Goal: Ask a question

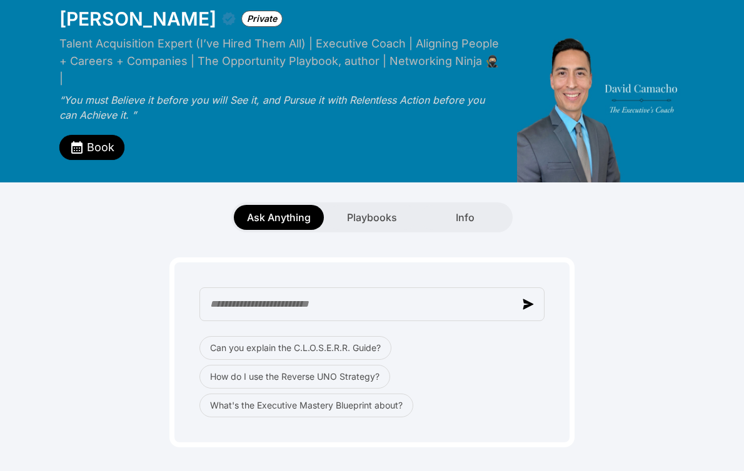
scroll to position [51, 0]
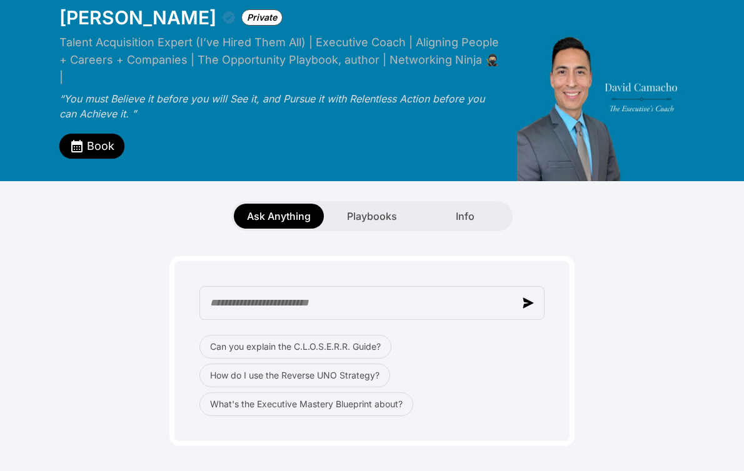
click at [288, 209] on span "Ask Anything" at bounding box center [279, 216] width 64 height 15
click at [95, 138] on span "Book" at bounding box center [101, 147] width 28 height 18
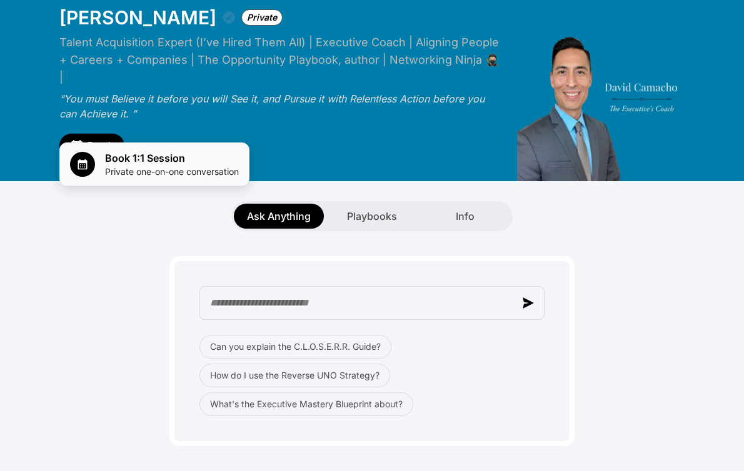
click at [113, 158] on span "Book 1:1 Session" at bounding box center [172, 158] width 134 height 15
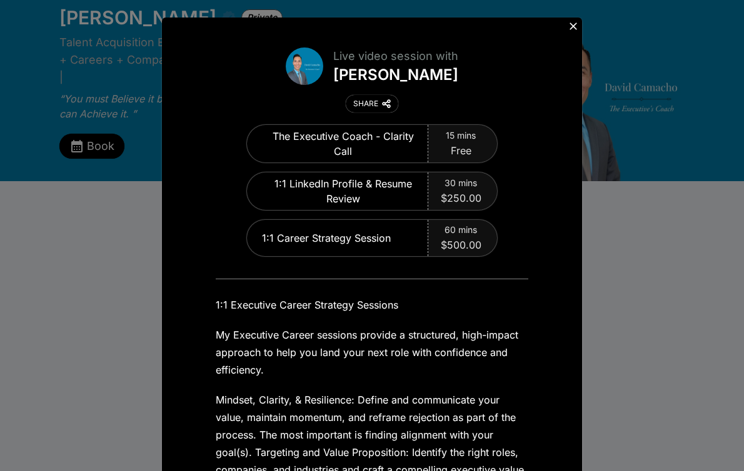
click at [643, 221] on div "Live video session with David Camacho SHARE The Executive Coach - Clarity Call …" at bounding box center [372, 235] width 744 height 471
click at [572, 28] on icon at bounding box center [573, 26] width 13 height 13
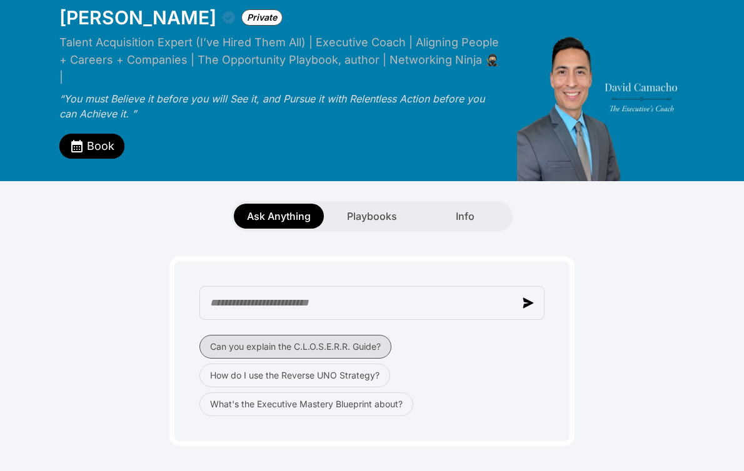
click at [269, 335] on button "Can you explain the C.L.O.S.E.R.R. Guide?" at bounding box center [295, 347] width 192 height 24
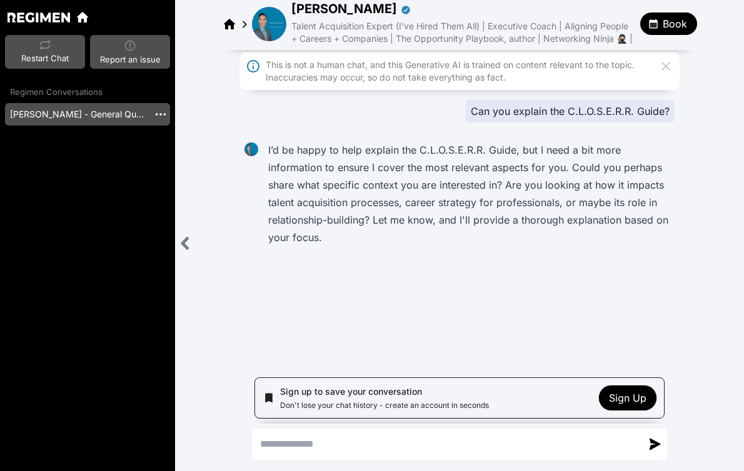
click at [363, 452] on textarea "Send a message" at bounding box center [447, 444] width 389 height 30
type textarea "**********"
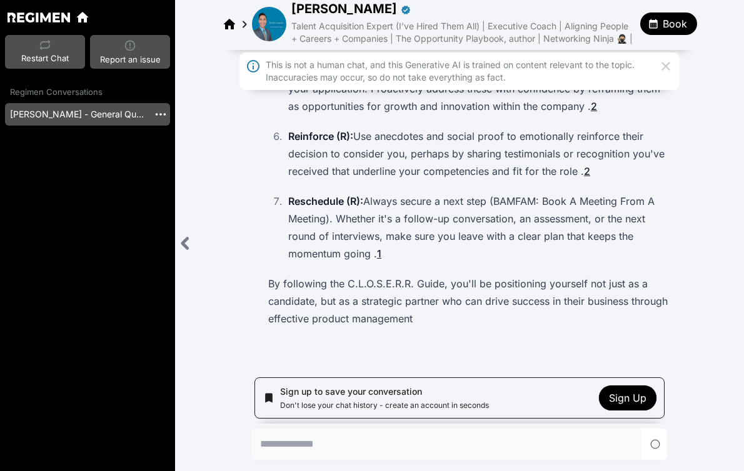
scroll to position [639, 0]
click at [593, 171] on div "2" at bounding box center [594, 172] width 16 height 14
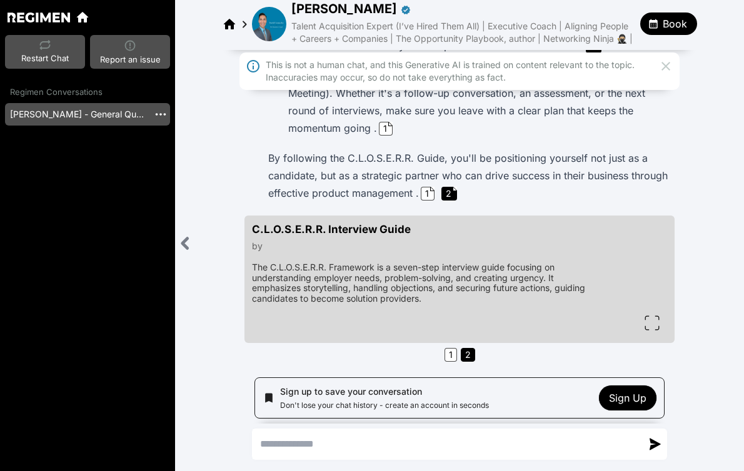
scroll to position [743, 0]
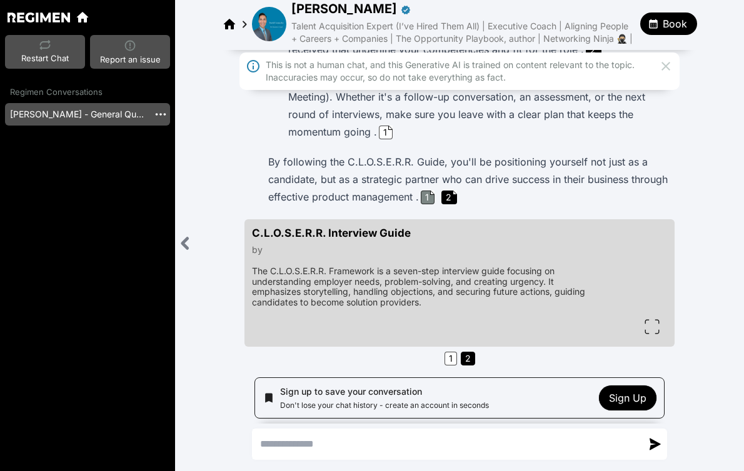
click at [434, 204] on div "1" at bounding box center [428, 198] width 14 height 14
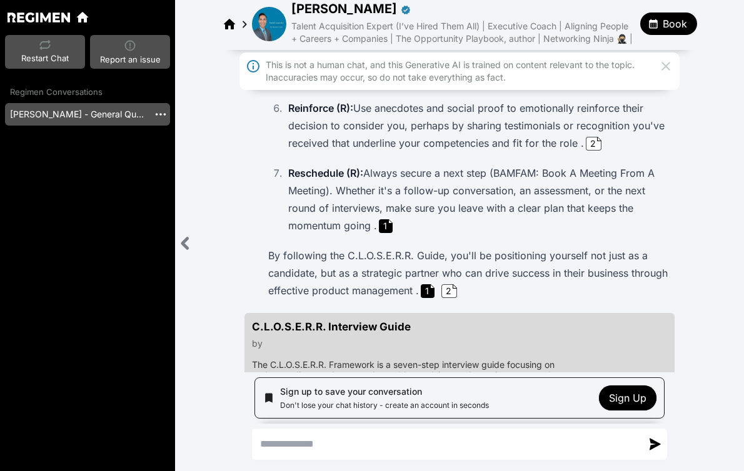
scroll to position [798, 0]
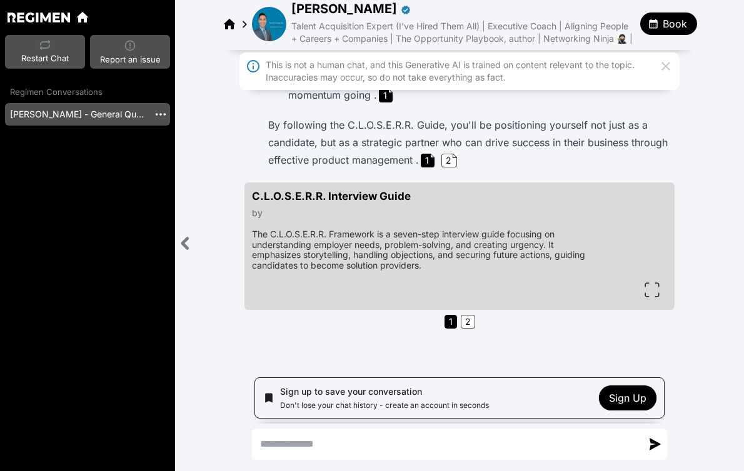
click at [325, 431] on textarea "Send a message" at bounding box center [447, 444] width 389 height 30
type textarea "**********"
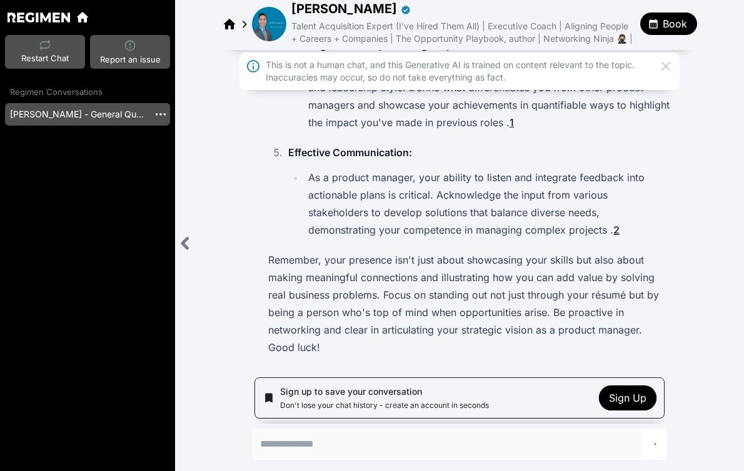
scroll to position [1530, 0]
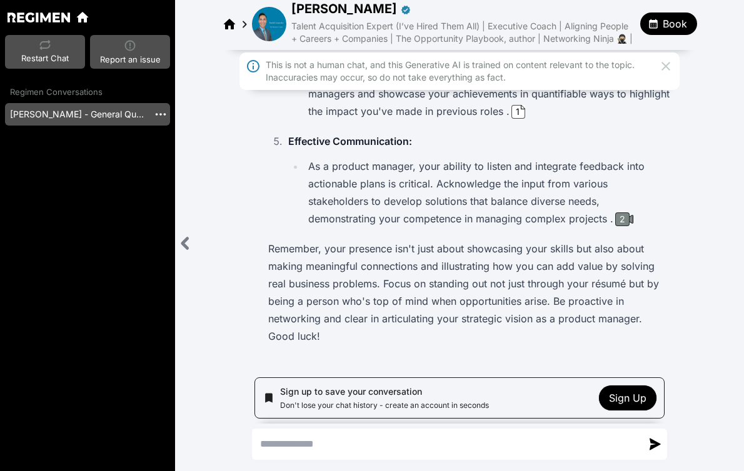
click at [622, 226] on div "2" at bounding box center [622, 220] width 14 height 14
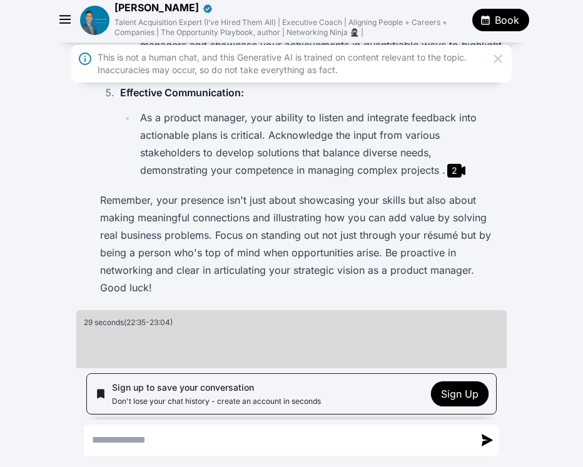
scroll to position [1400, 0]
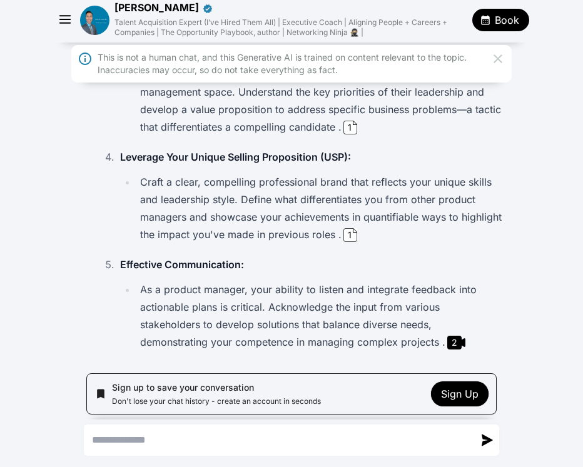
click at [96, 16] on img at bounding box center [94, 20] width 29 height 29
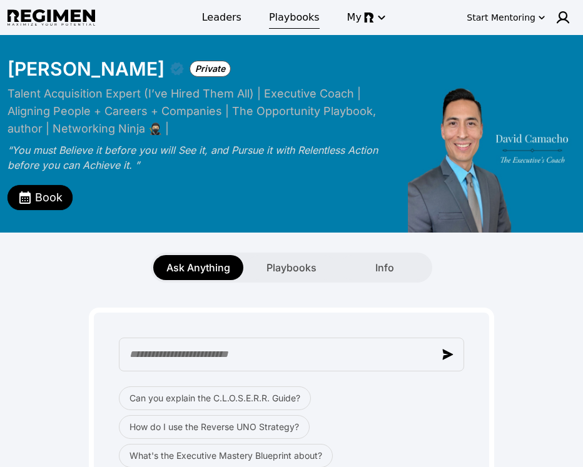
click at [295, 19] on span "Playbooks" at bounding box center [294, 17] width 51 height 15
click at [284, 266] on span "Playbooks" at bounding box center [291, 267] width 50 height 15
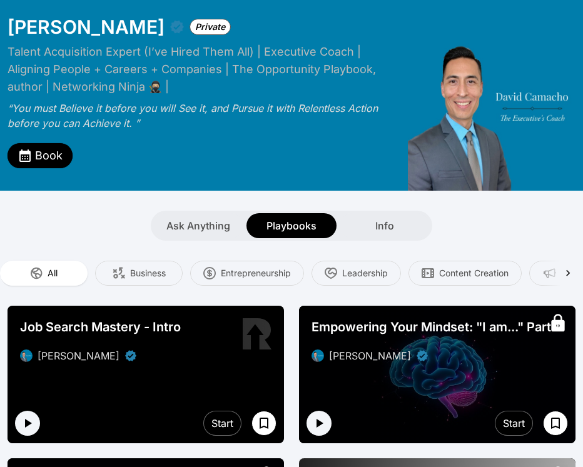
scroll to position [39, 0]
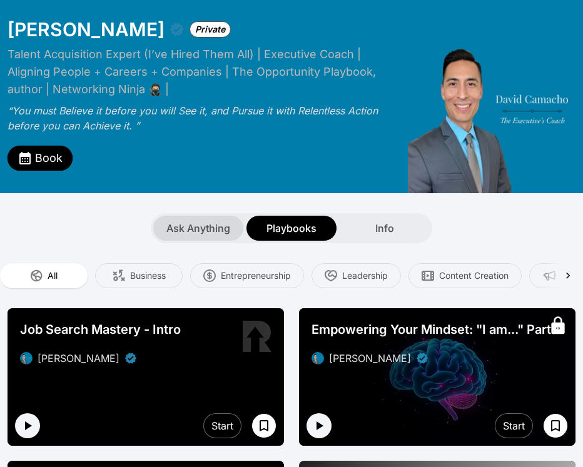
click at [202, 234] on span "Ask Anything" at bounding box center [198, 228] width 64 height 15
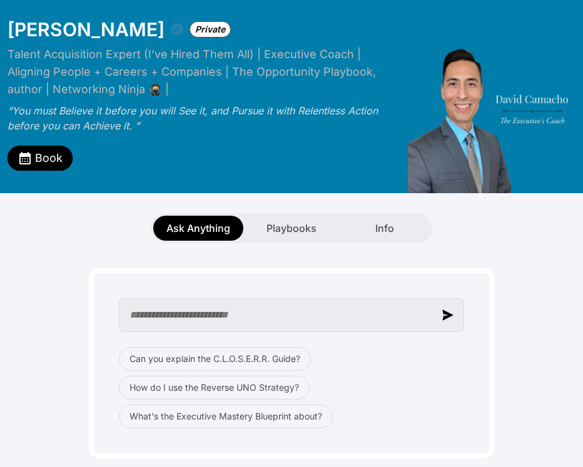
click at [183, 321] on input "text" at bounding box center [291, 315] width 345 height 34
type input "**********"
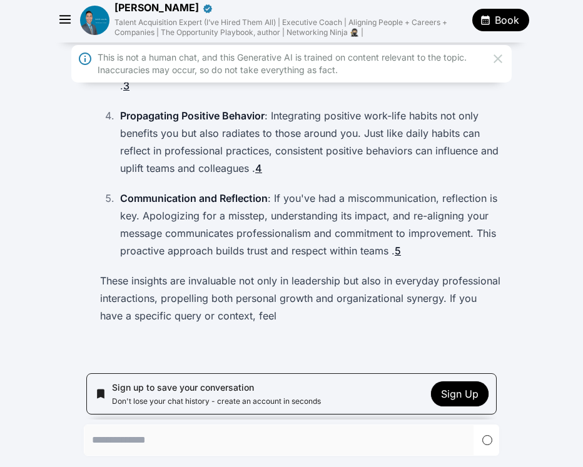
scroll to position [393, 0]
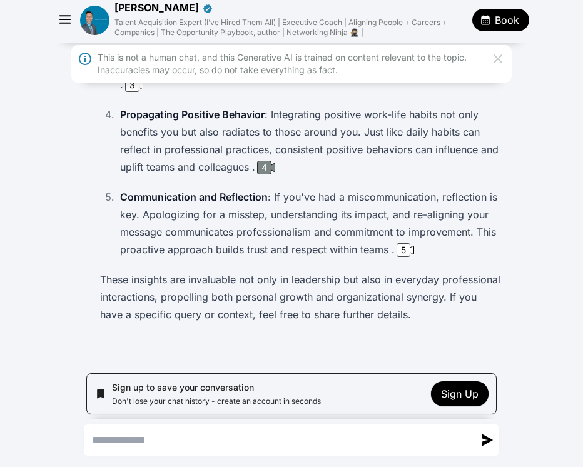
click at [271, 172] on div "4" at bounding box center [264, 168] width 14 height 14
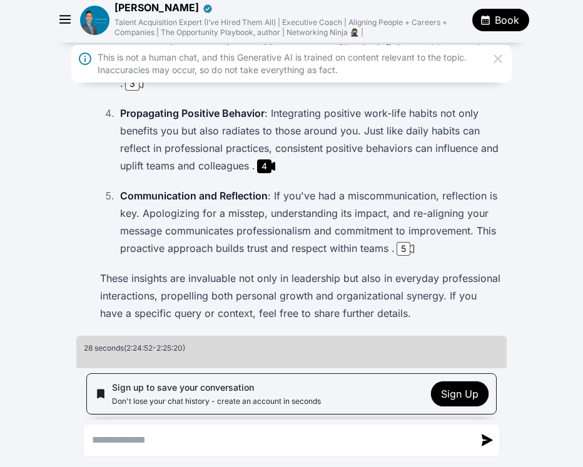
scroll to position [393, 0]
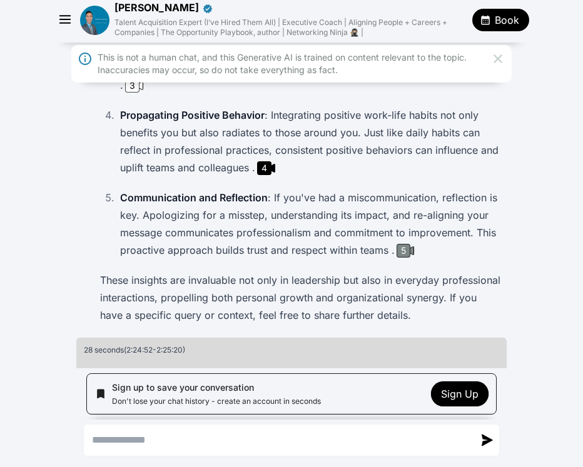
click at [408, 253] on div "5" at bounding box center [403, 251] width 14 height 14
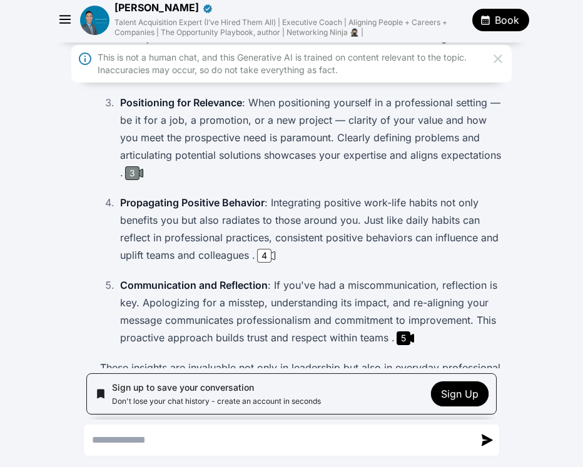
click at [139, 178] on div "3" at bounding box center [132, 173] width 14 height 14
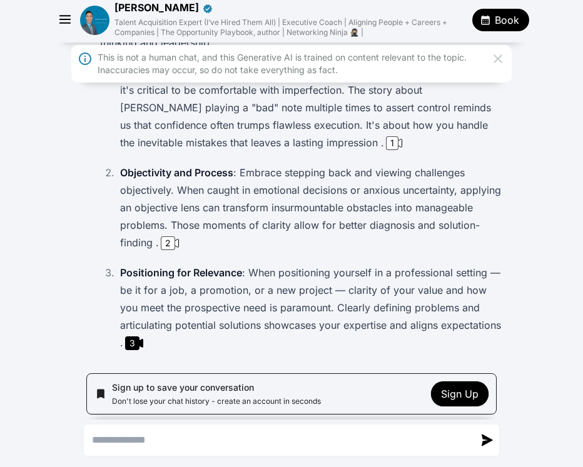
scroll to position [110, 0]
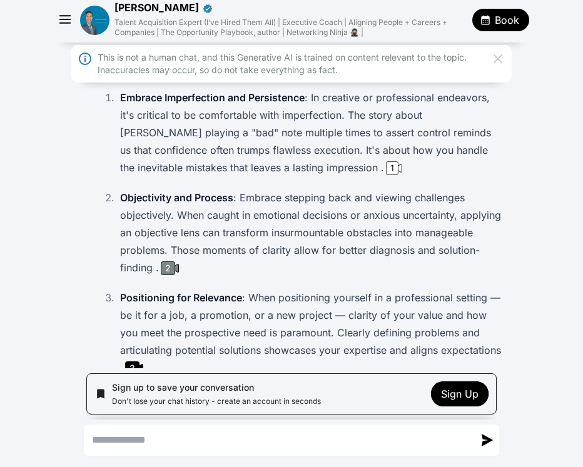
click at [175, 264] on div "2" at bounding box center [168, 268] width 14 height 14
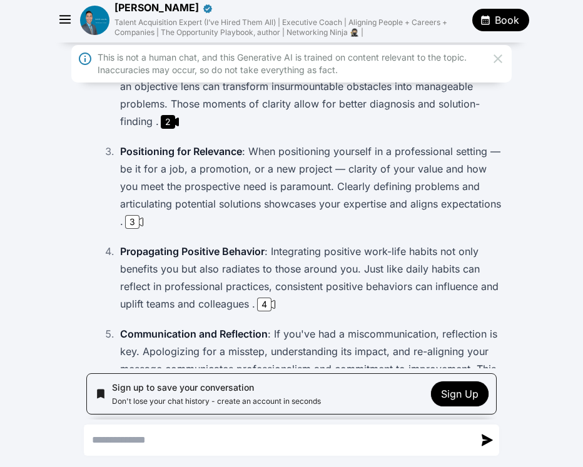
scroll to position [151, 0]
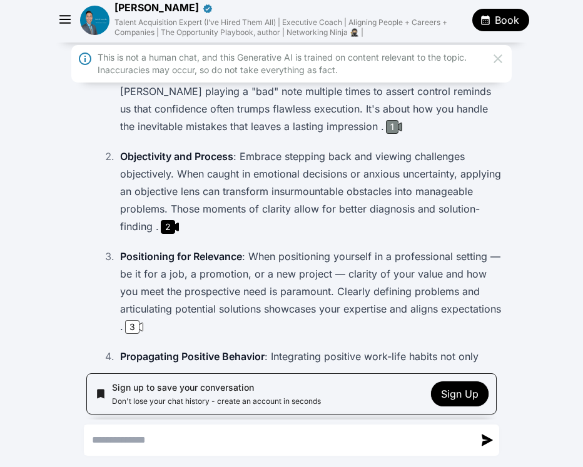
click at [386, 124] on div "1" at bounding box center [392, 127] width 13 height 14
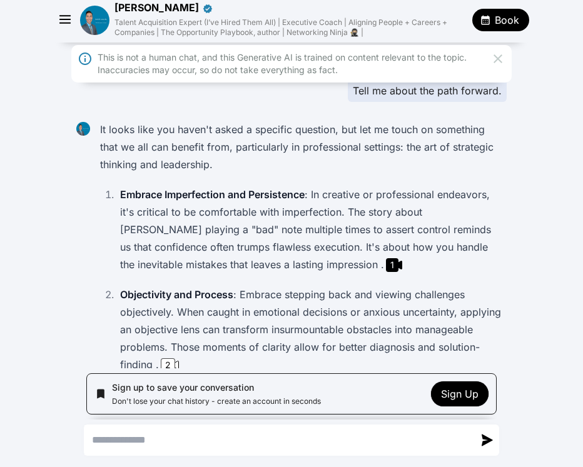
scroll to position [0, 0]
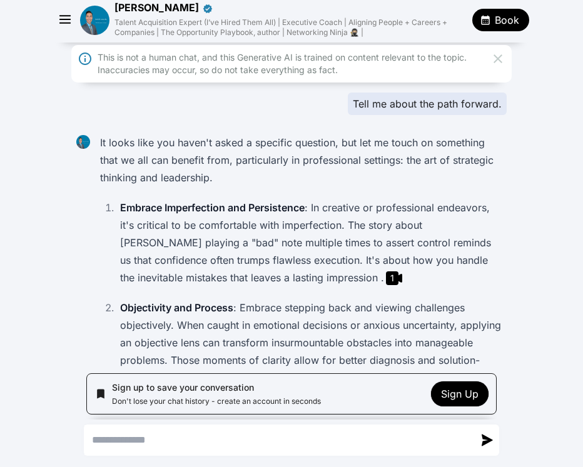
click at [94, 19] on img at bounding box center [94, 20] width 29 height 29
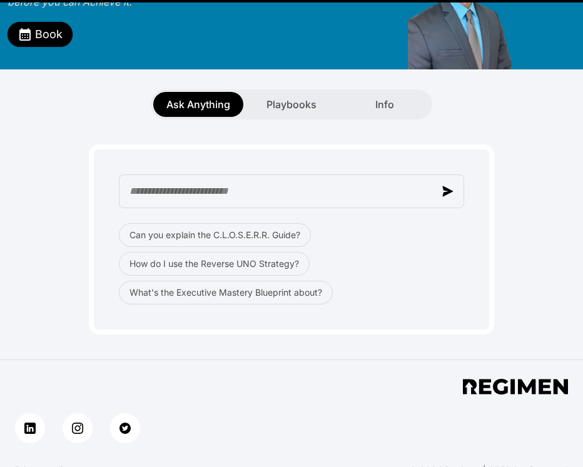
scroll to position [171, 0]
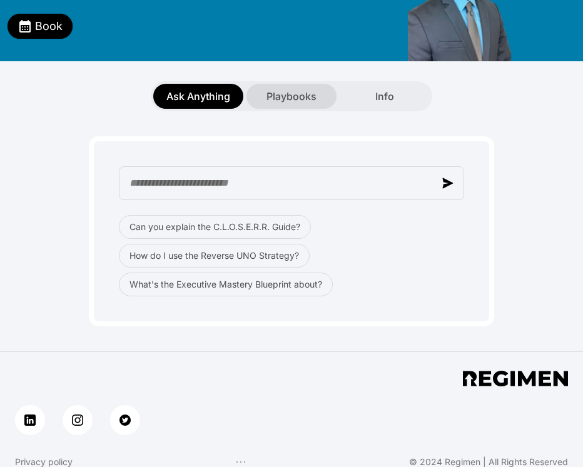
click at [294, 99] on span "Playbooks" at bounding box center [291, 96] width 50 height 15
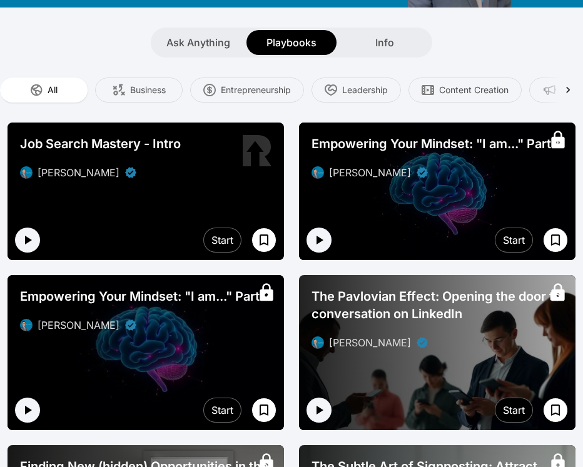
scroll to position [226, 0]
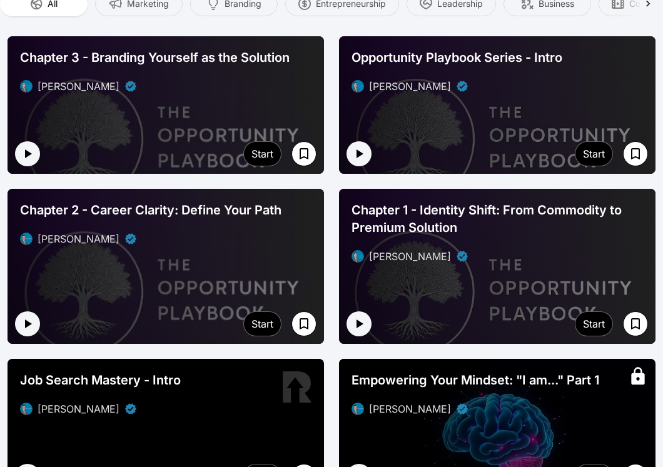
scroll to position [309, 0]
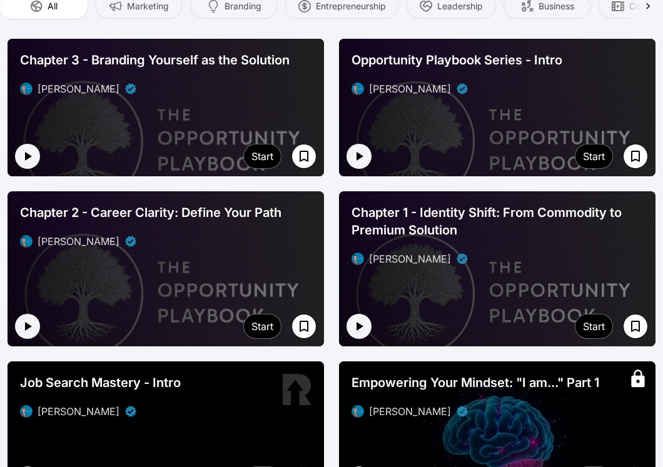
click at [198, 138] on div at bounding box center [166, 108] width 316 height 138
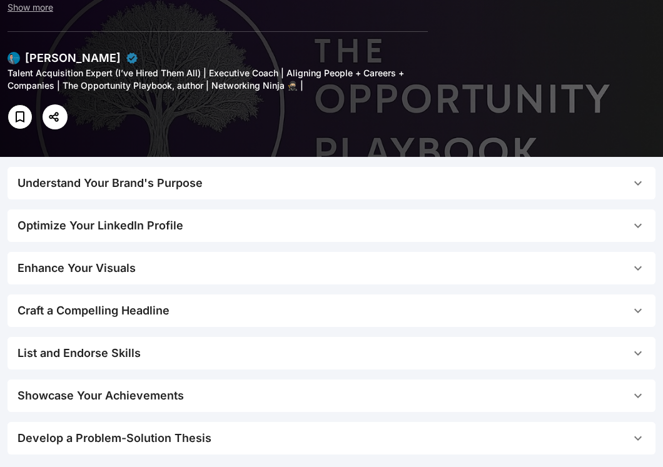
scroll to position [146, 0]
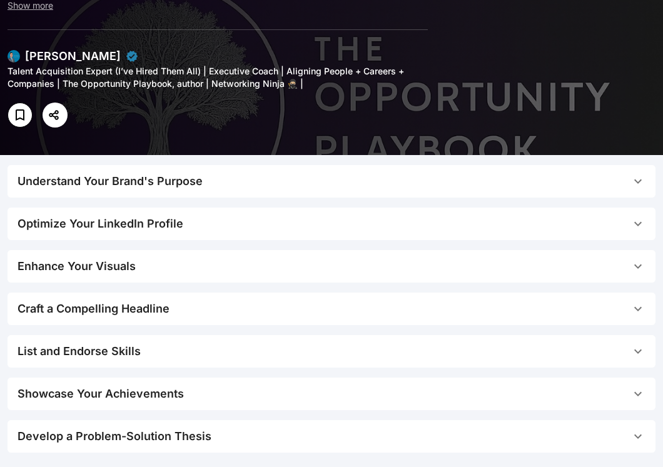
click at [481, 315] on span "Craft a Compelling Headline" at bounding box center [324, 309] width 613 height 18
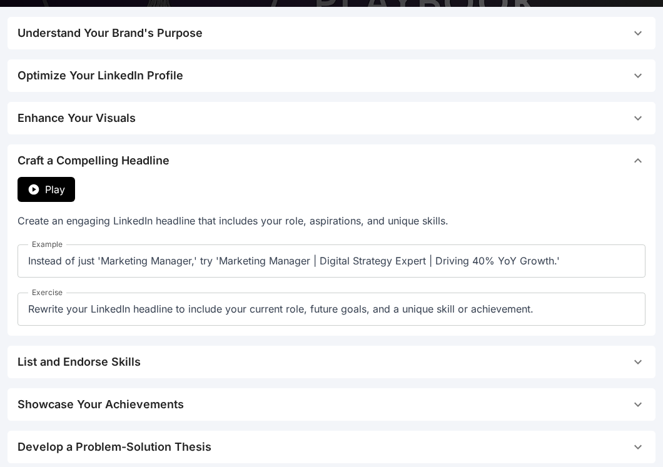
scroll to position [305, 0]
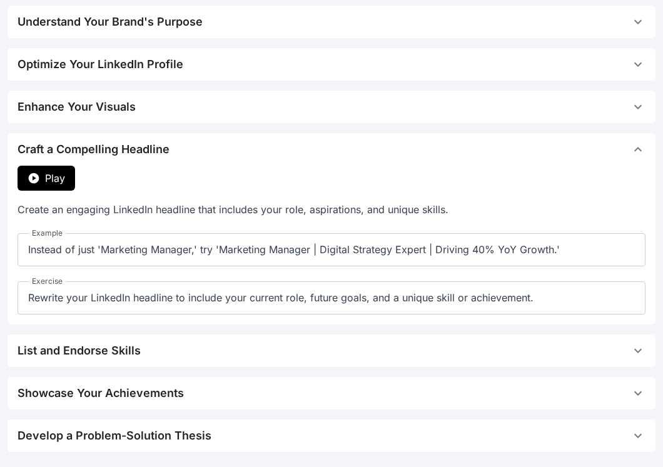
click at [48, 178] on span "Play" at bounding box center [55, 178] width 20 height 15
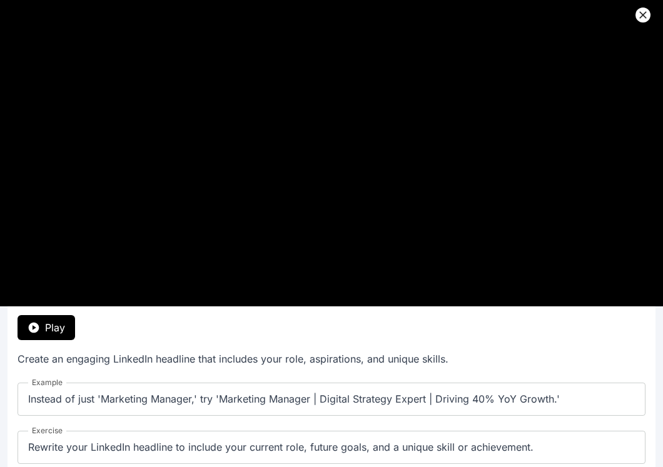
scroll to position [146, 0]
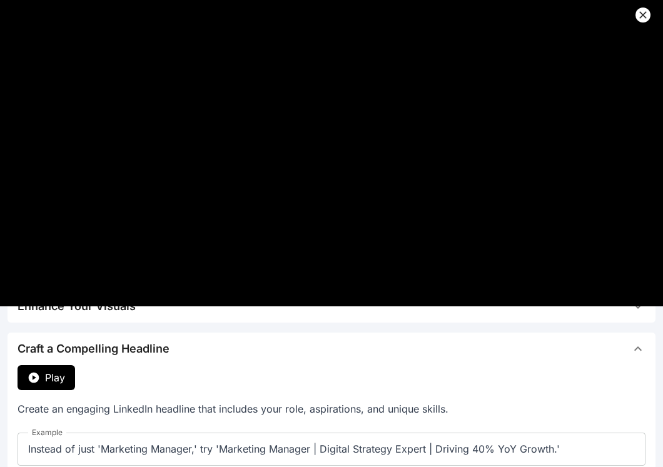
click at [481, 13] on icon at bounding box center [642, 15] width 13 height 13
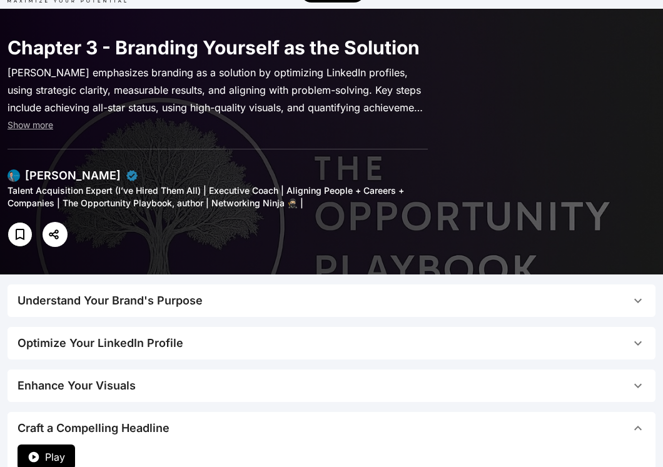
scroll to position [0, 0]
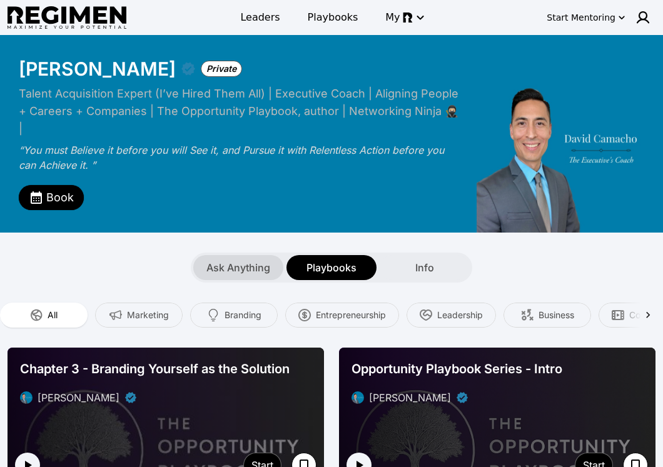
click at [225, 260] on span "Ask Anything" at bounding box center [238, 267] width 64 height 15
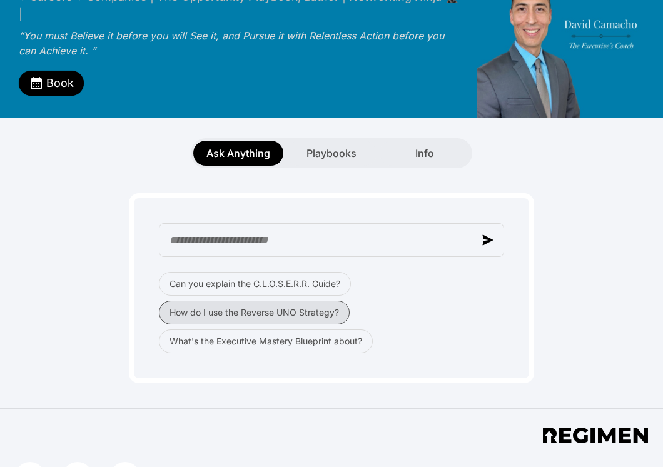
scroll to position [116, 0]
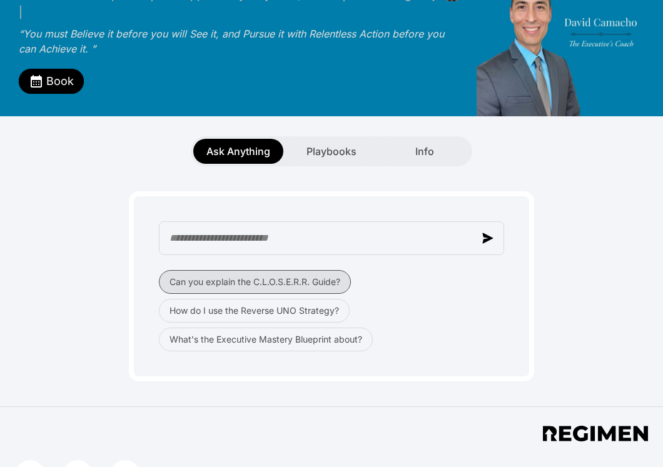
click at [206, 270] on button "Can you explain the C.L.O.S.E.R.R. Guide?" at bounding box center [255, 282] width 192 height 24
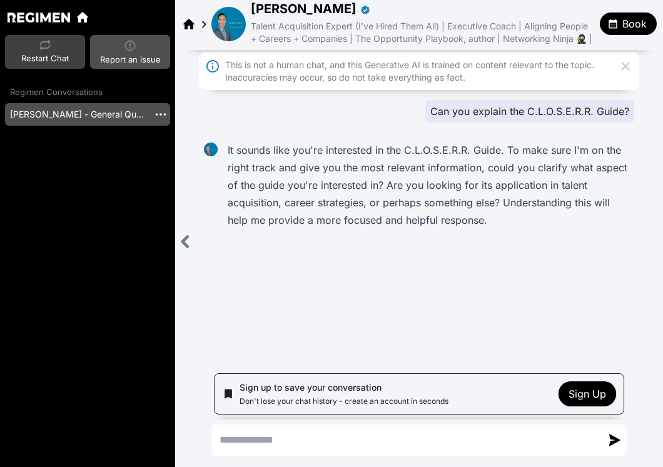
click at [63, 45] on div "Restart Chat" at bounding box center [45, 53] width 48 height 26
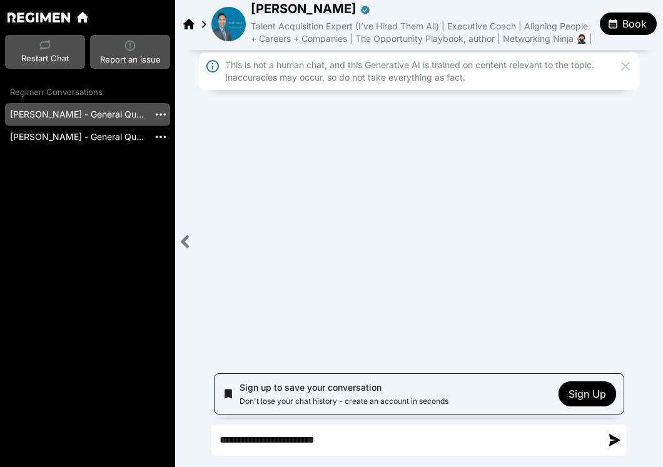
type textarea "**********"
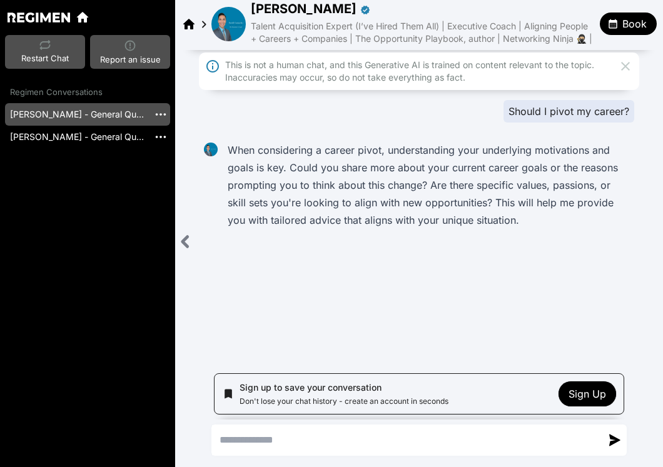
click at [258, 439] on textarea "Send a message" at bounding box center [406, 440] width 389 height 30
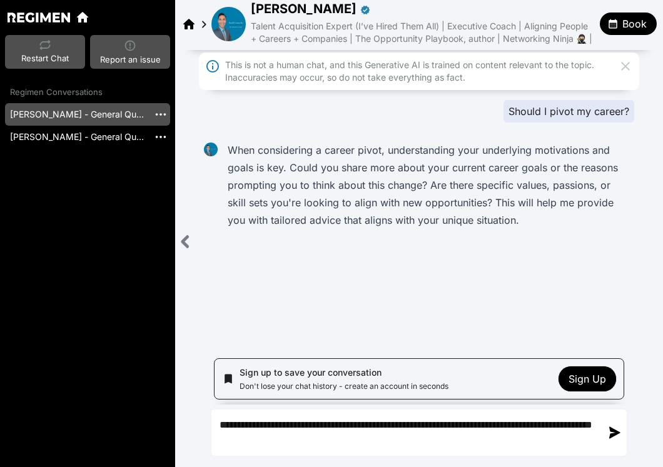
type textarea "**********"
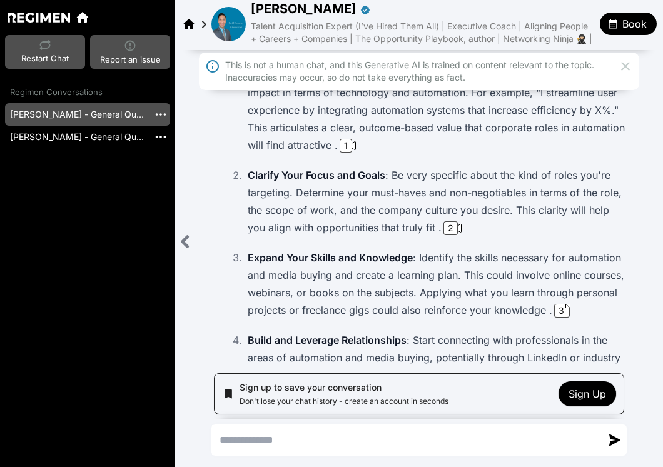
scroll to position [321, 0]
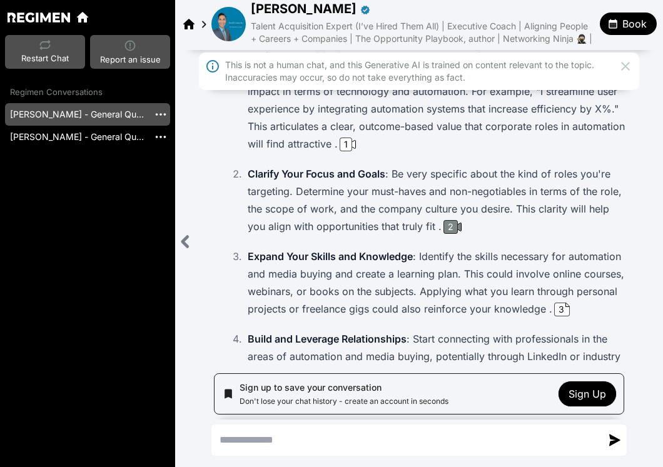
click at [443, 222] on div "2" at bounding box center [450, 227] width 14 height 14
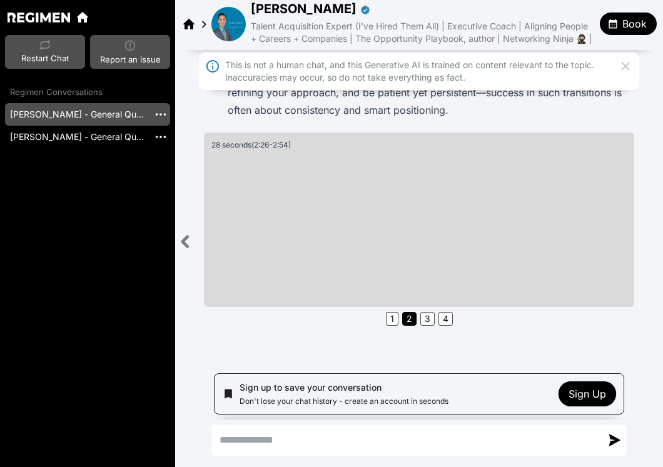
scroll to position [786, 0]
click at [230, 11] on img at bounding box center [228, 24] width 34 height 34
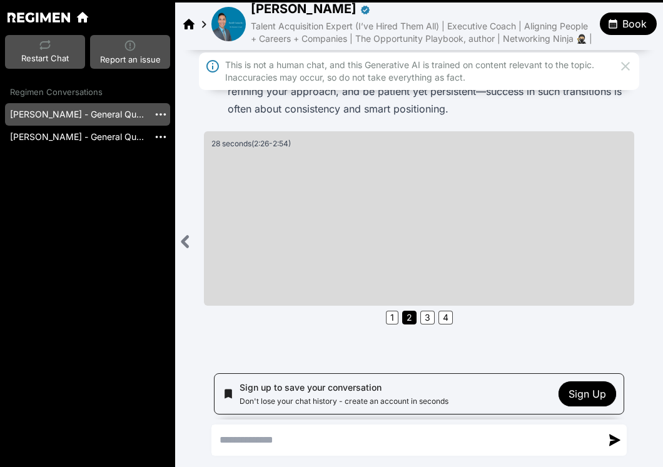
scroll to position [748, 0]
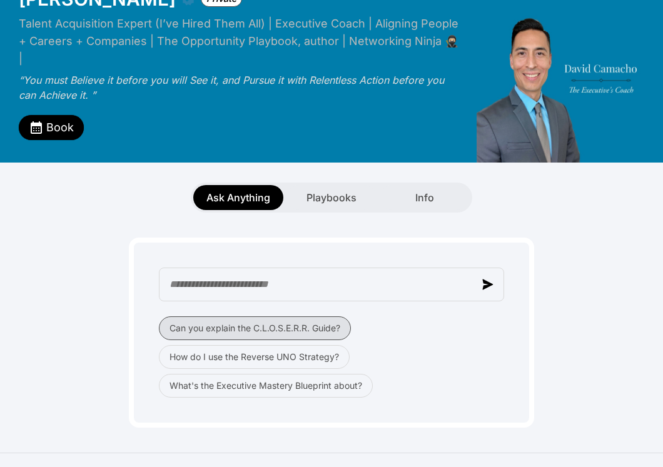
scroll to position [91, 0]
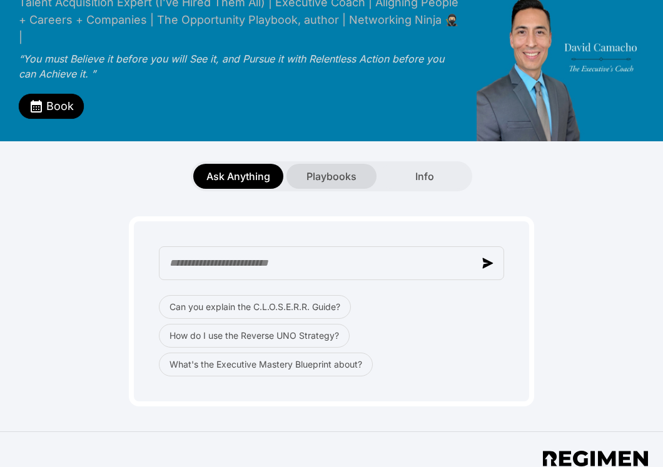
click at [336, 169] on span "Playbooks" at bounding box center [331, 176] width 50 height 15
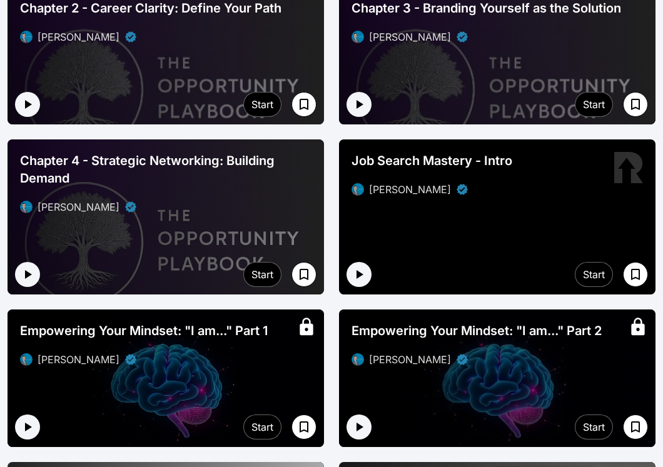
scroll to position [531, 0]
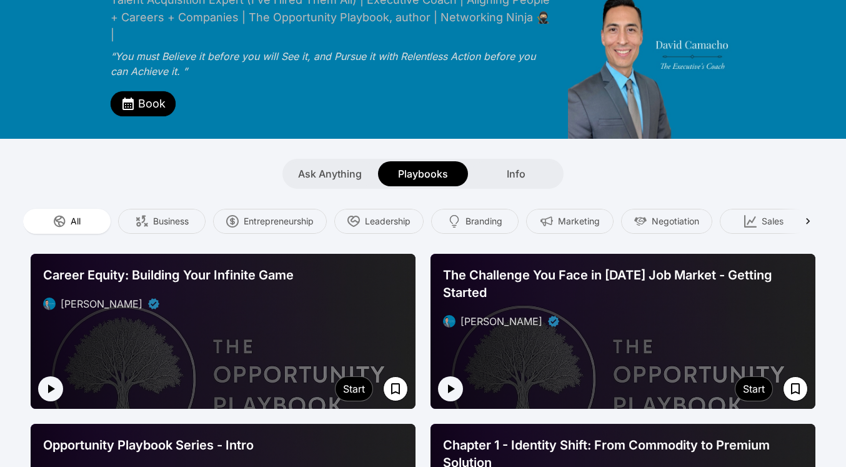
scroll to position [91, 0]
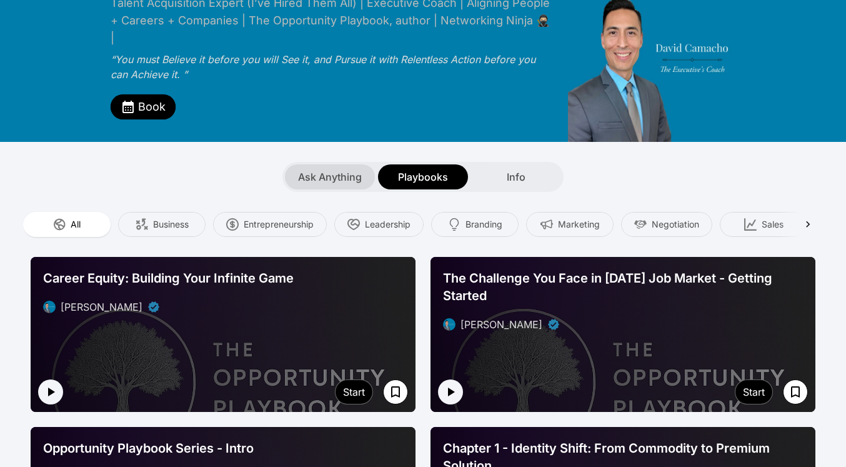
click at [321, 169] on span "Ask Anything" at bounding box center [330, 176] width 64 height 15
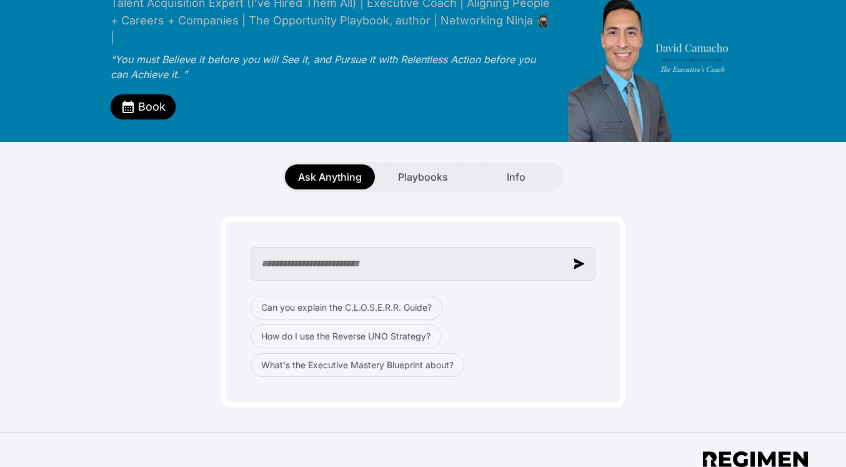
click at [399, 254] on input "text" at bounding box center [423, 264] width 345 height 34
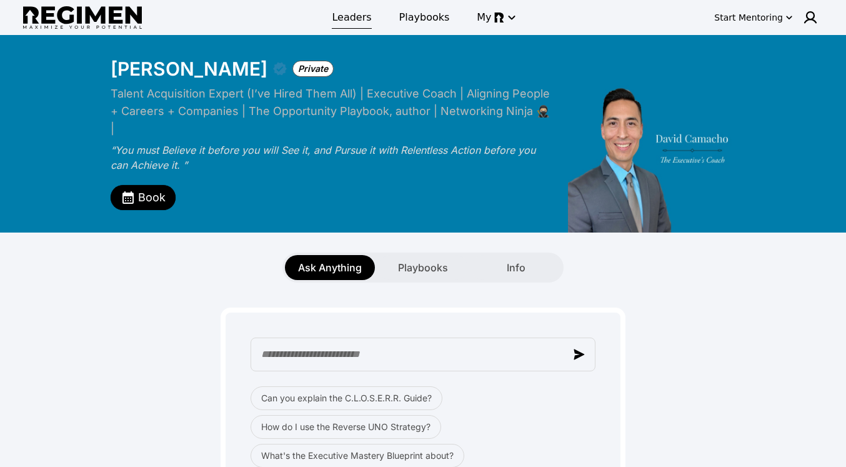
click at [356, 20] on span "Leaders" at bounding box center [351, 17] width 39 height 15
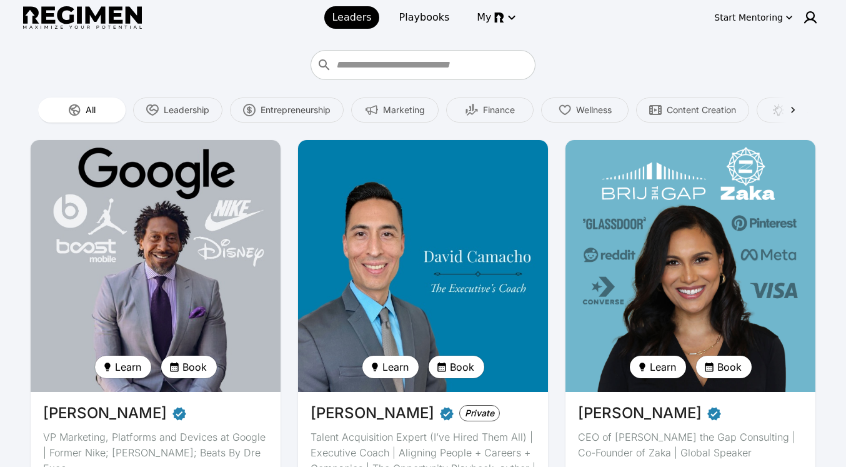
click at [364, 294] on img at bounding box center [423, 265] width 258 height 259
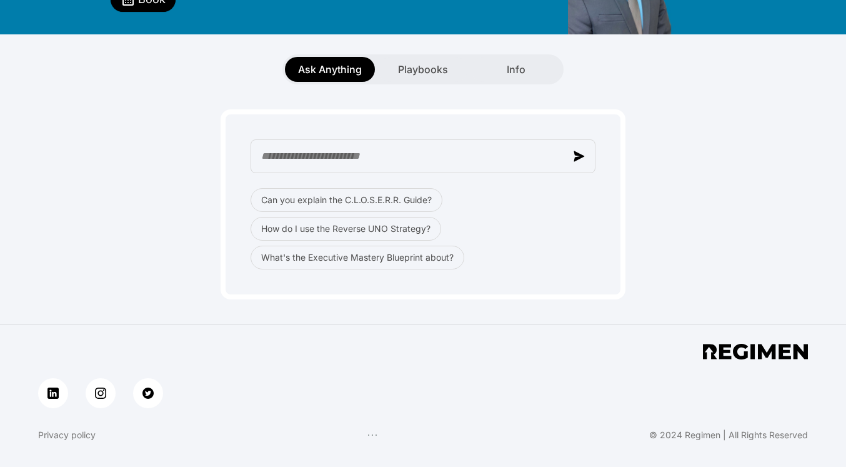
scroll to position [258, 0]
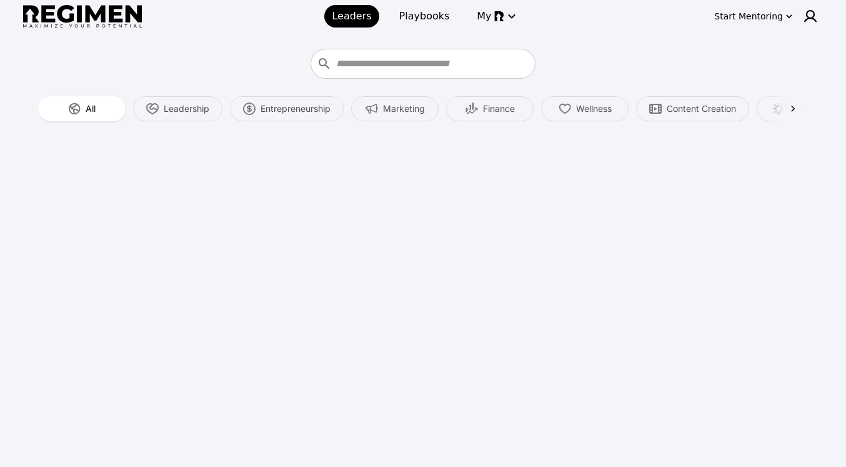
scroll to position [3, 0]
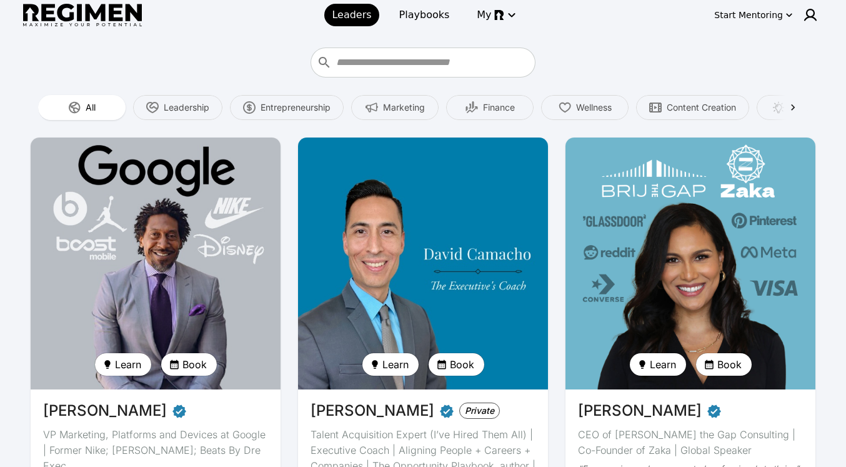
click at [390, 262] on img at bounding box center [423, 263] width 258 height 259
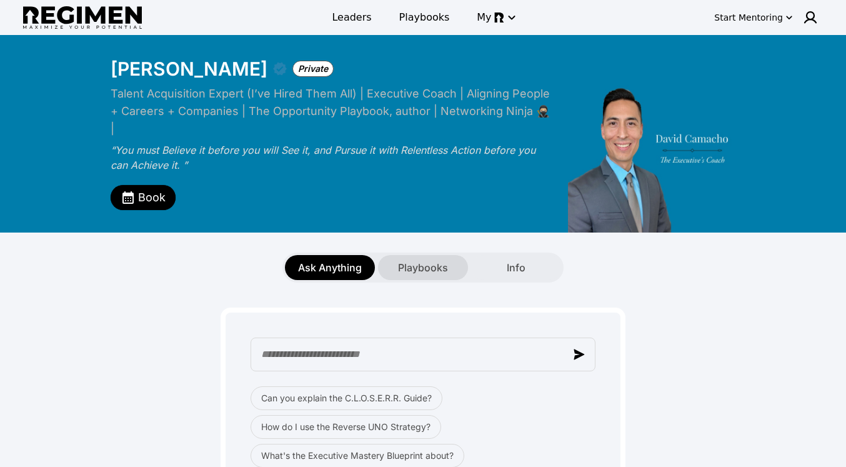
click at [413, 260] on span "Playbooks" at bounding box center [423, 267] width 50 height 15
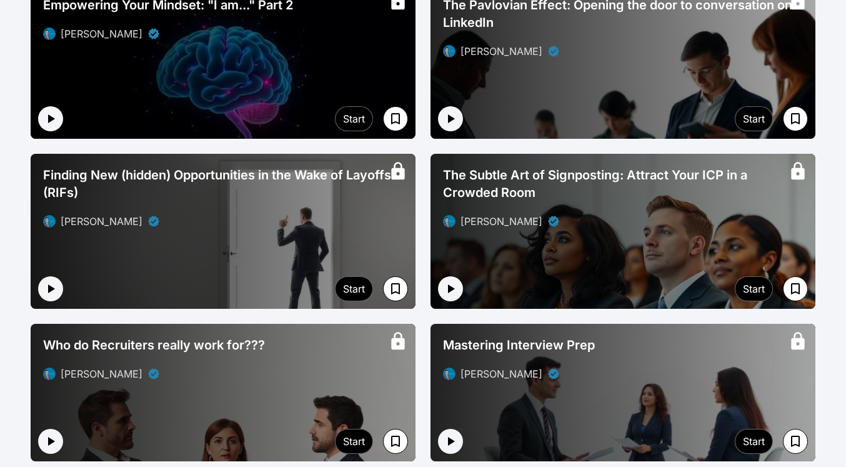
scroll to position [1192, 0]
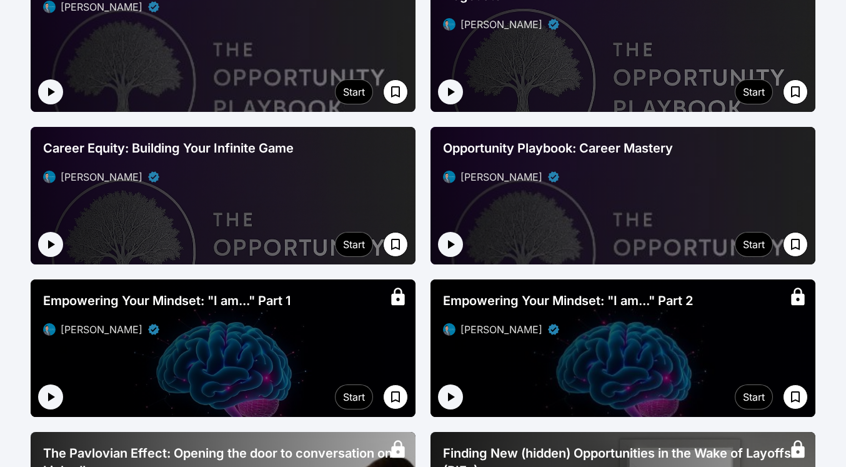
scroll to position [901, 0]
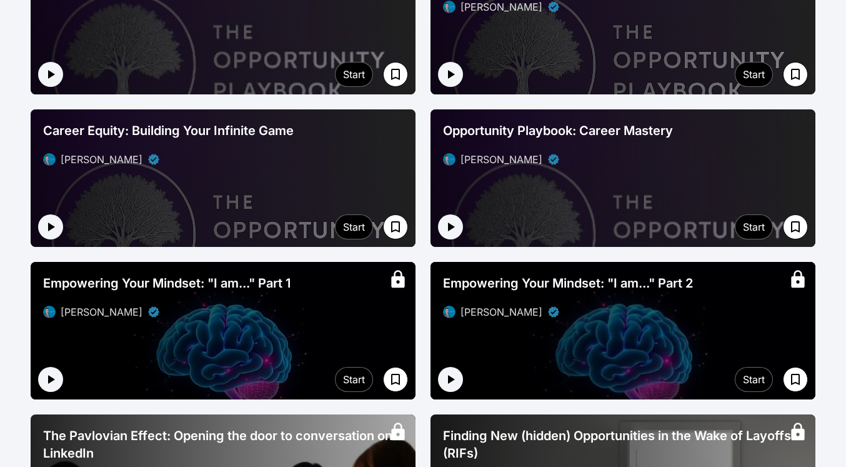
click at [698, 304] on div "[PERSON_NAME]" at bounding box center [623, 311] width 360 height 15
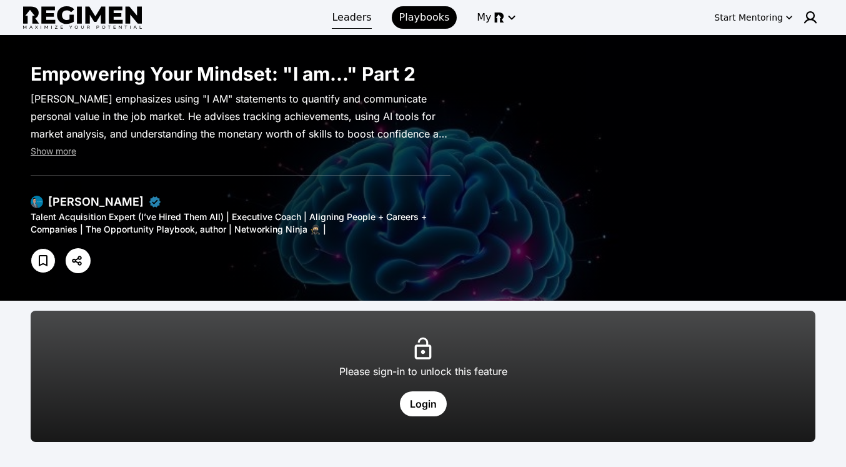
click at [349, 19] on span "Leaders" at bounding box center [351, 17] width 39 height 15
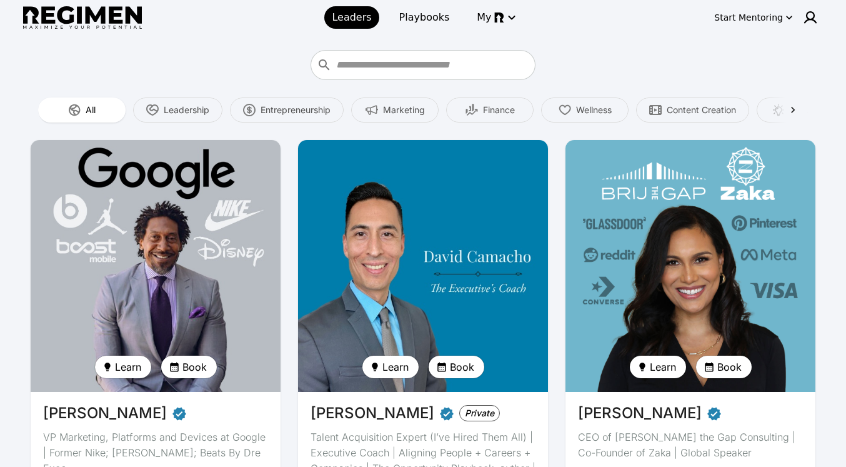
click at [355, 237] on img at bounding box center [423, 265] width 258 height 259
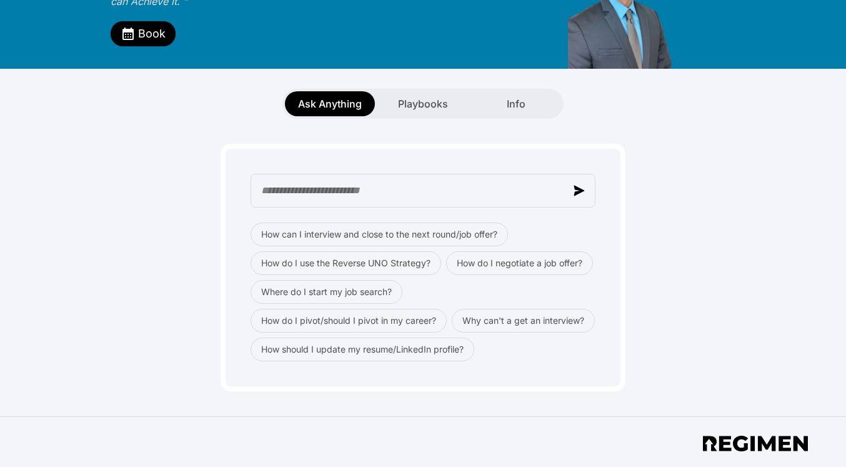
scroll to position [176, 0]
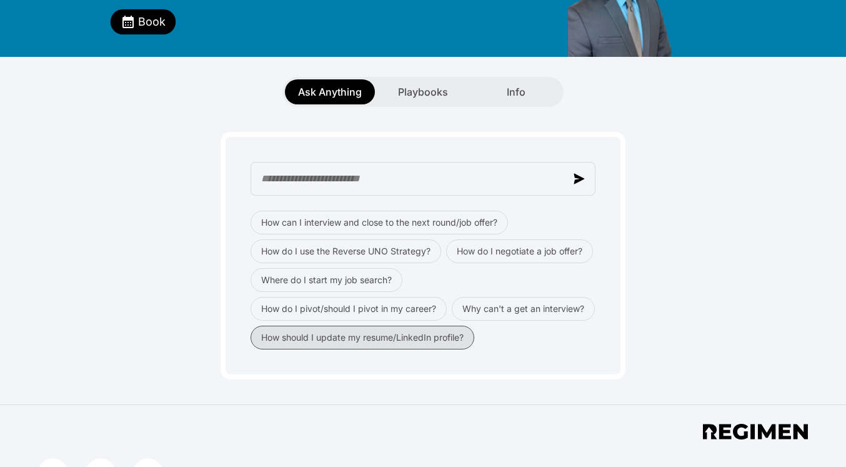
click at [396, 349] on button "How should I update my resume/LinkedIn profile?" at bounding box center [363, 338] width 224 height 24
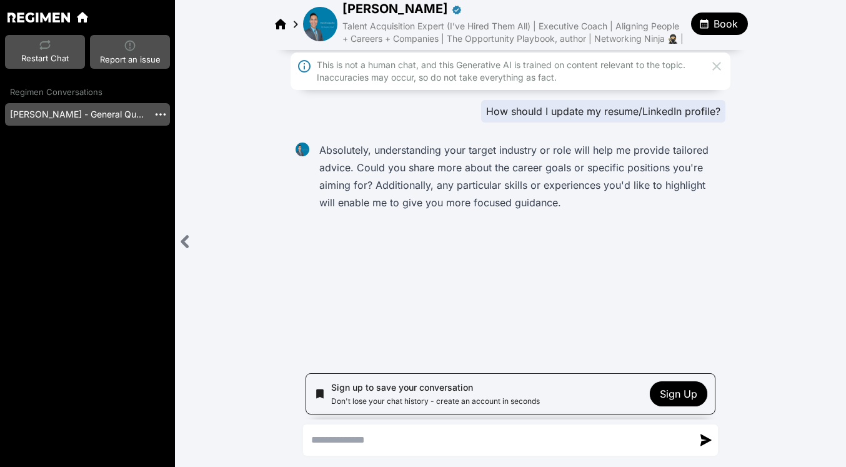
click at [327, 440] on textarea "Send a message" at bounding box center [498, 440] width 389 height 30
type textarea "**********"
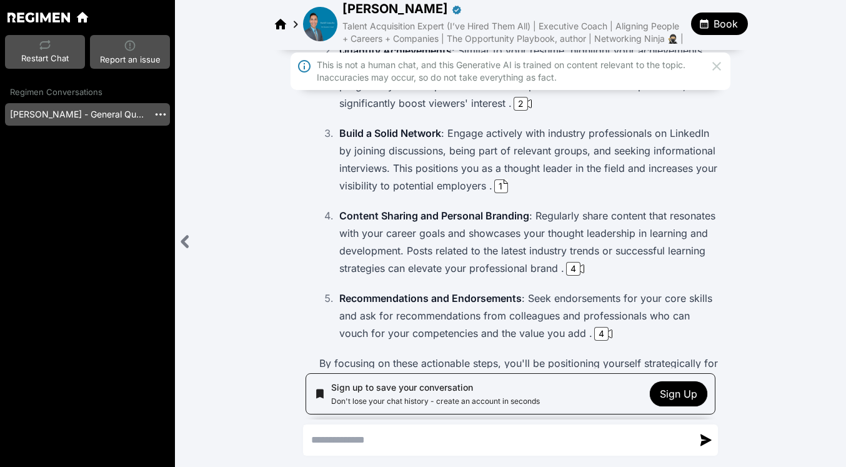
scroll to position [750, 0]
click at [571, 275] on div "4" at bounding box center [573, 268] width 14 height 14
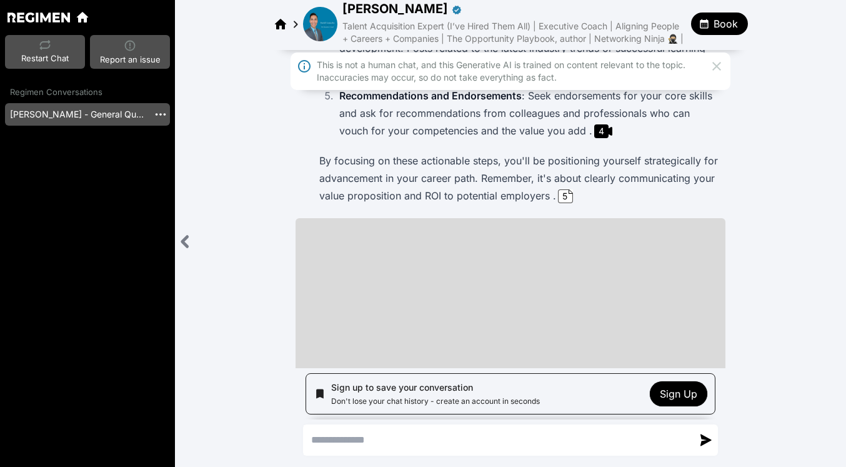
scroll to position [950, 0]
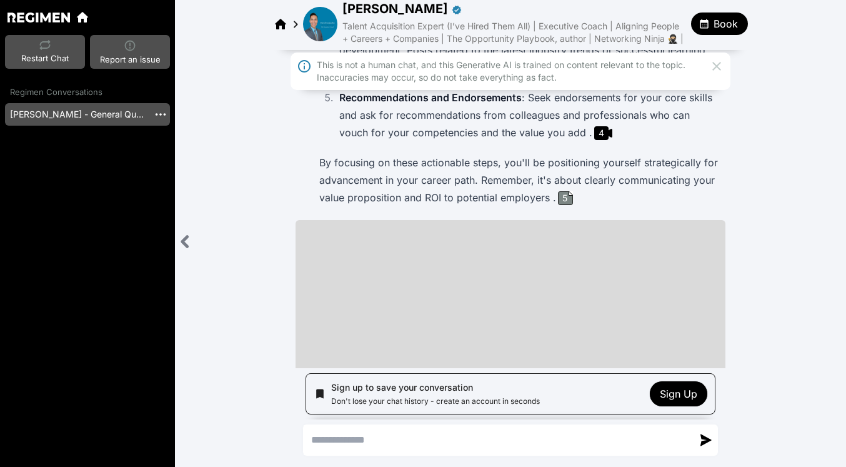
click at [568, 205] on div "5" at bounding box center [565, 198] width 15 height 14
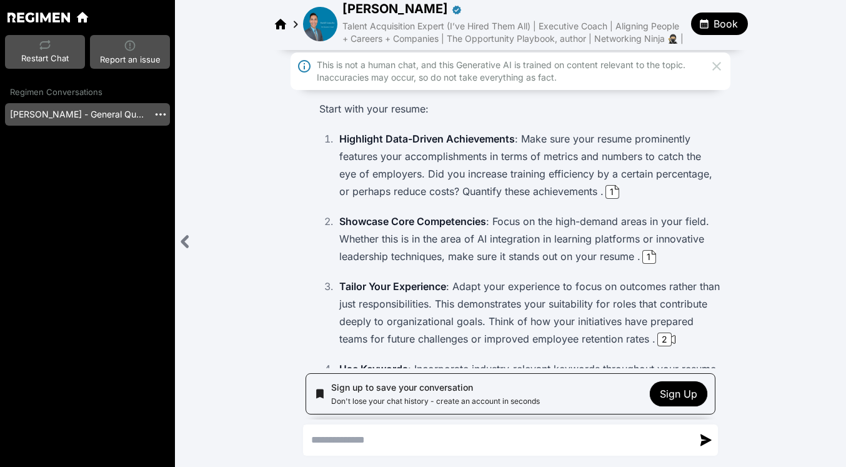
scroll to position [241, 0]
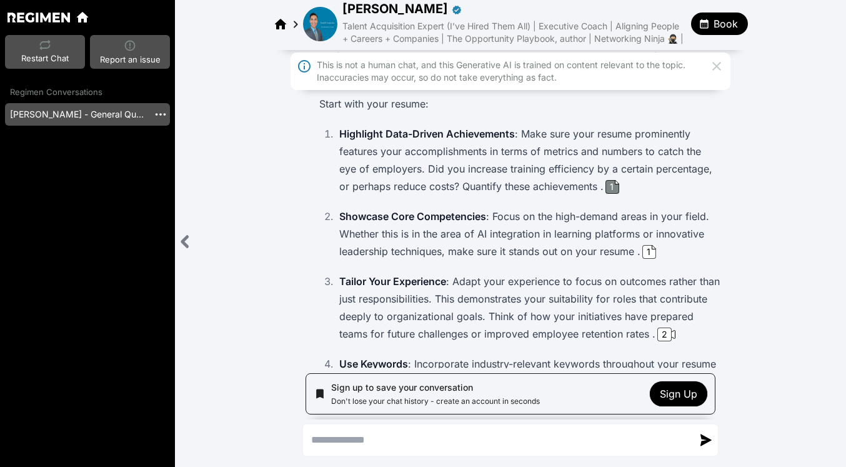
click at [620, 190] on div "1" at bounding box center [613, 187] width 14 height 14
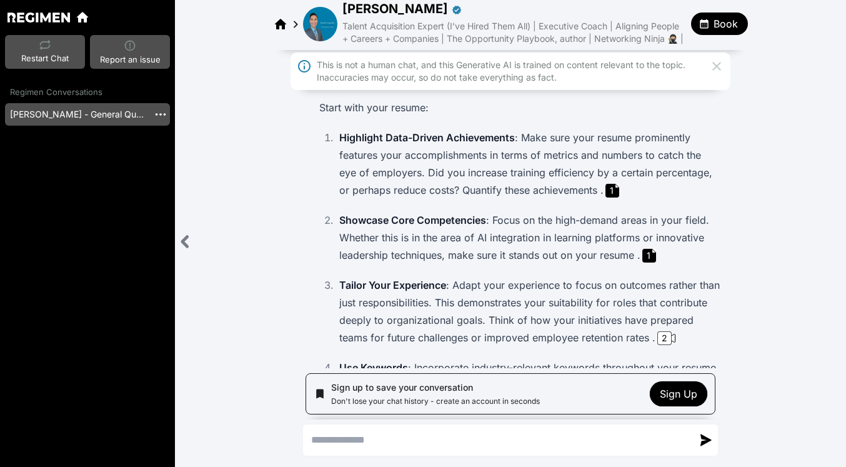
scroll to position [0, 0]
